Goal: Find specific page/section: Find specific page/section

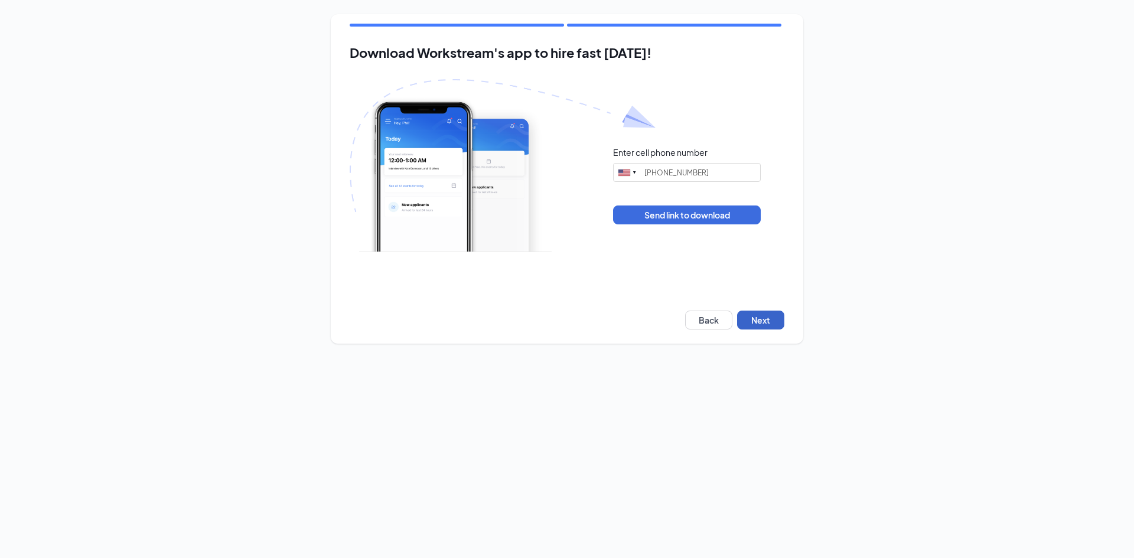
click at [772, 317] on button "Next" at bounding box center [760, 320] width 47 height 19
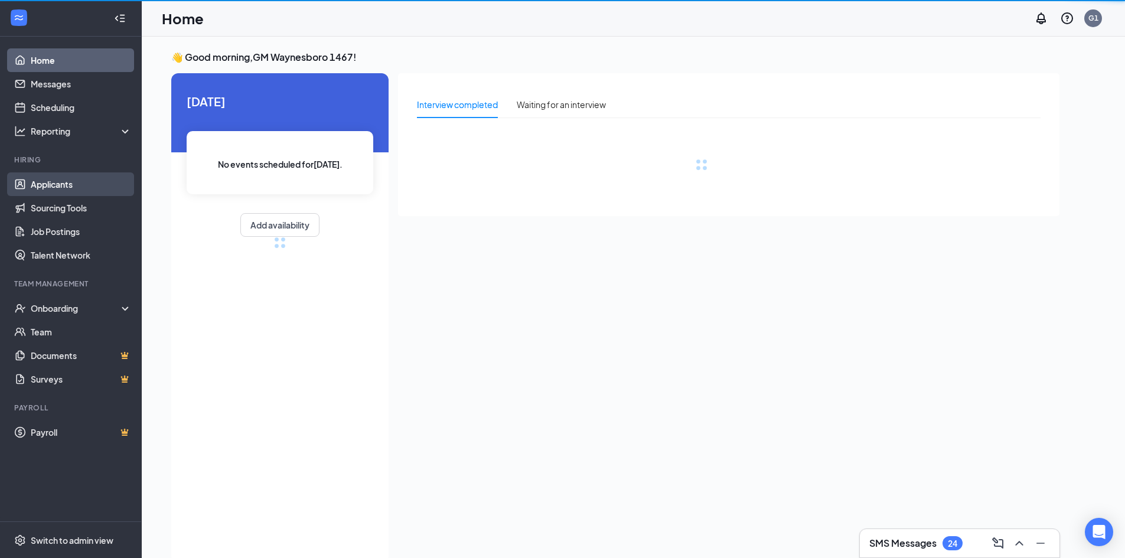
click at [71, 188] on link "Applicants" at bounding box center [81, 184] width 101 height 24
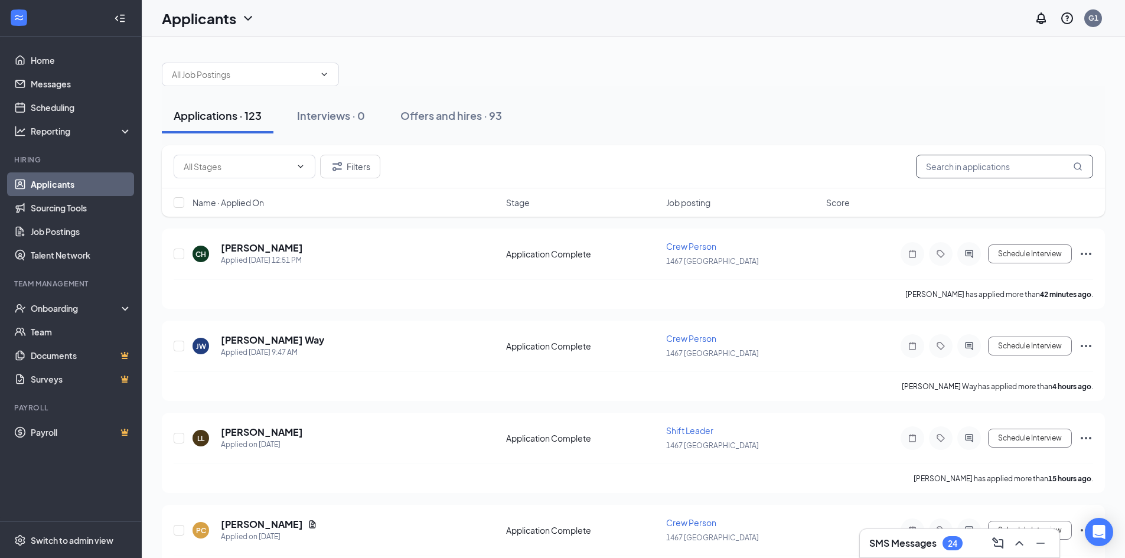
click at [929, 162] on input "text" at bounding box center [1004, 167] width 177 height 24
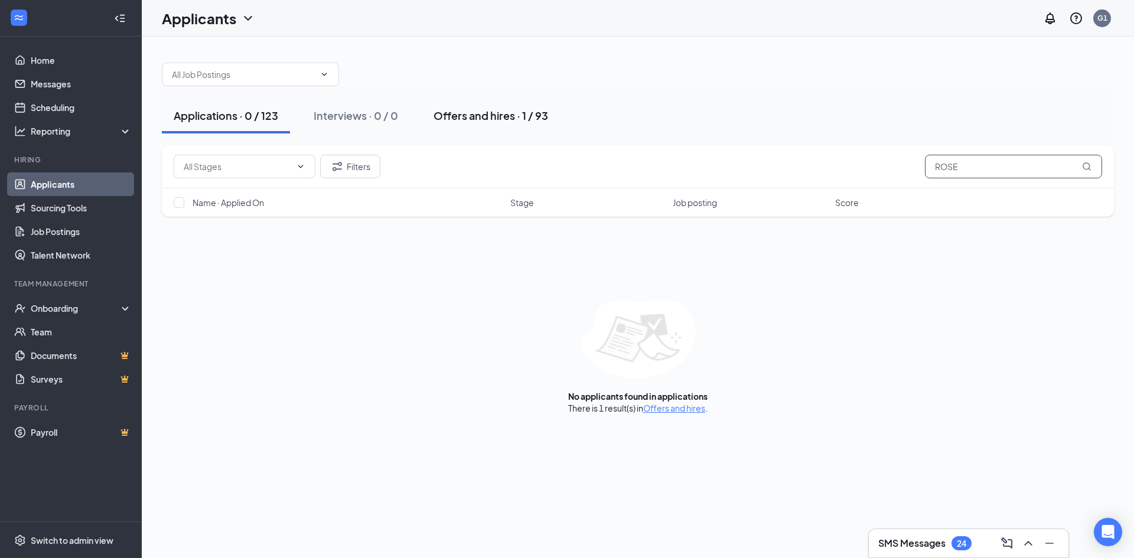
type input "ROSE"
click at [485, 122] on div "Offers and hires · 1 / 93" at bounding box center [490, 115] width 115 height 15
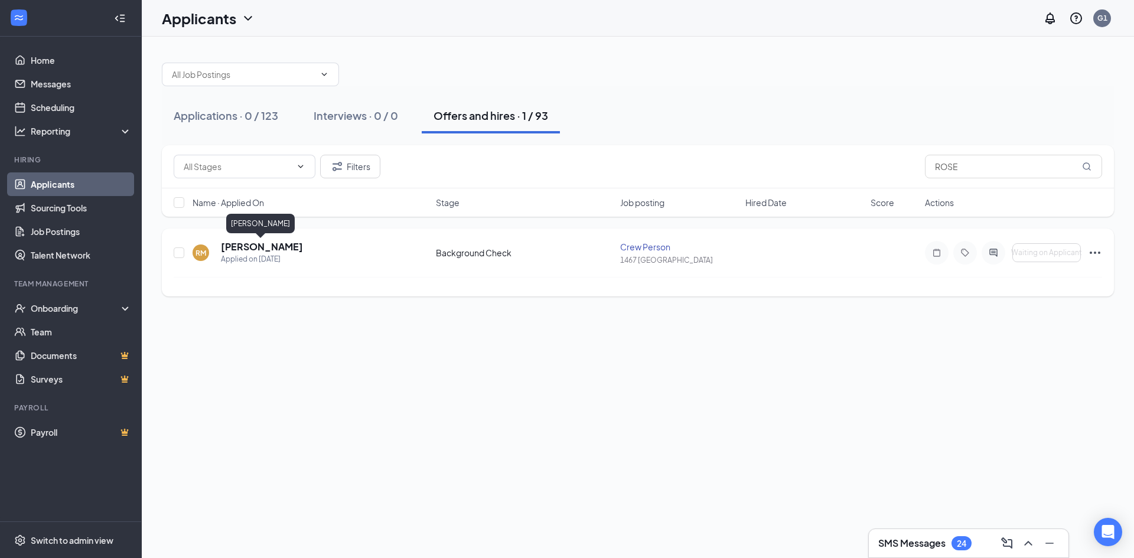
click at [286, 247] on h5 "[PERSON_NAME]" at bounding box center [262, 246] width 82 height 13
